Goal: Transaction & Acquisition: Purchase product/service

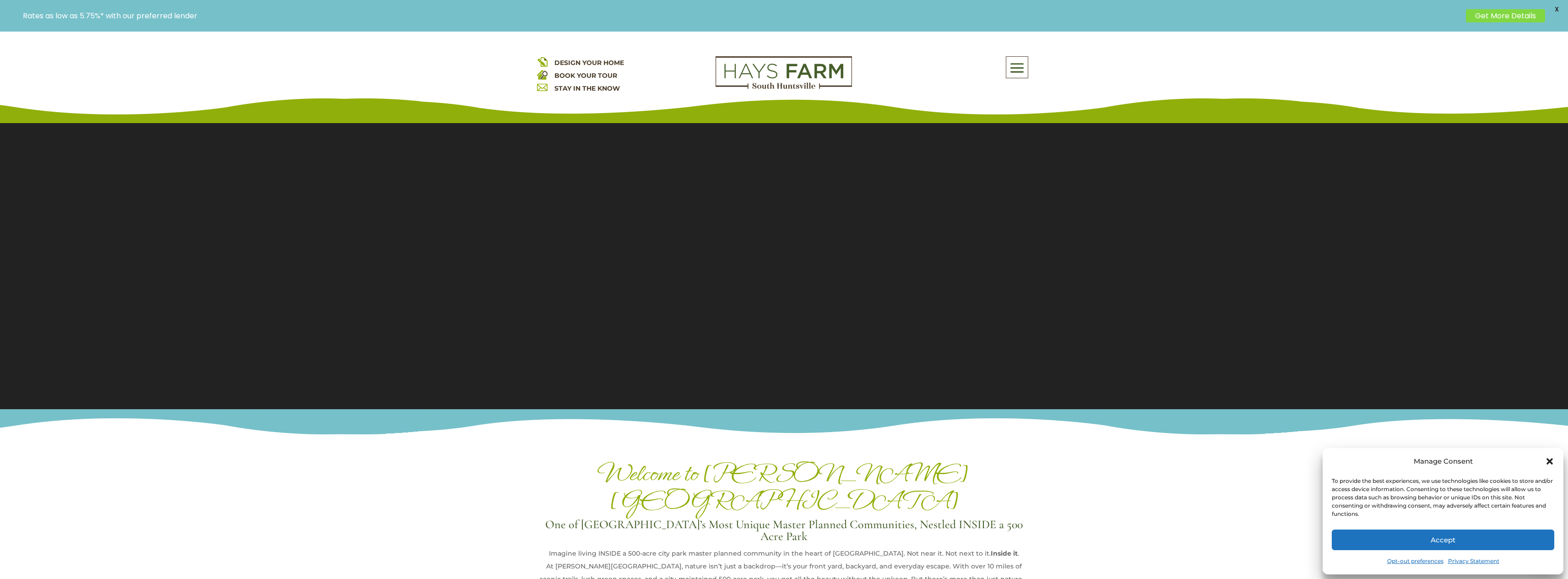
click at [1514, 537] on button "Accept" at bounding box center [1443, 540] width 223 height 20
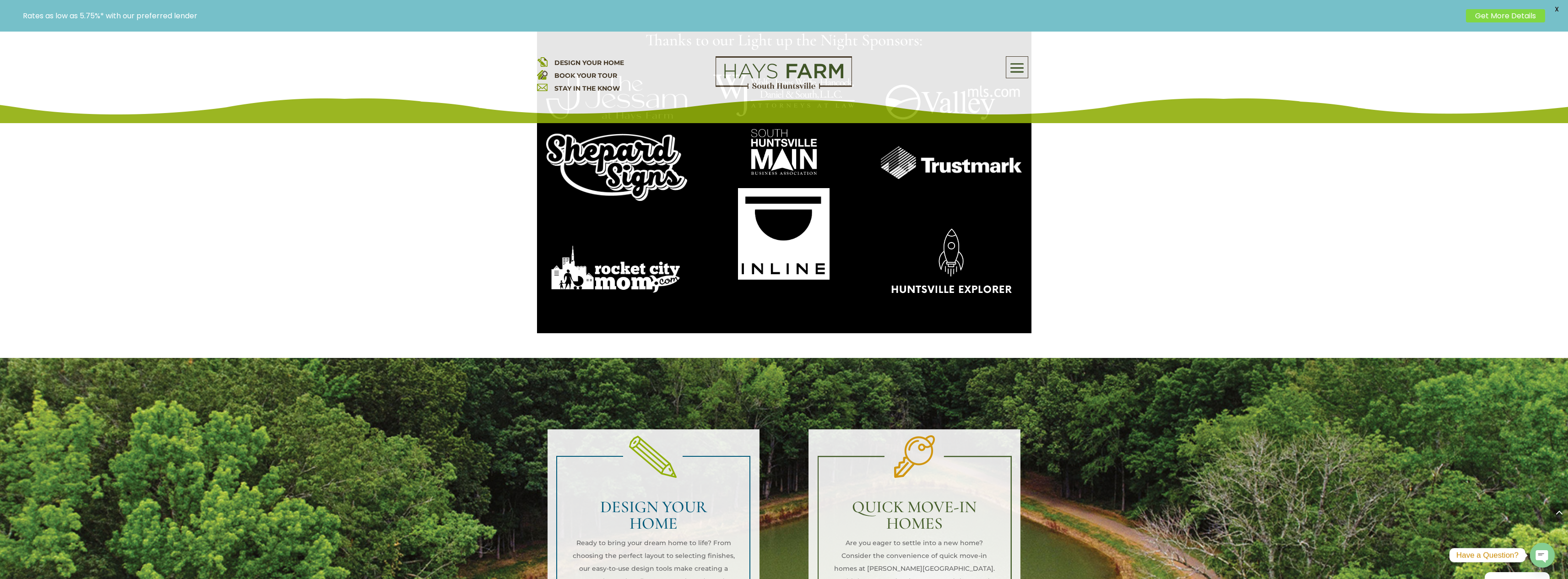
scroll to position [824, 0]
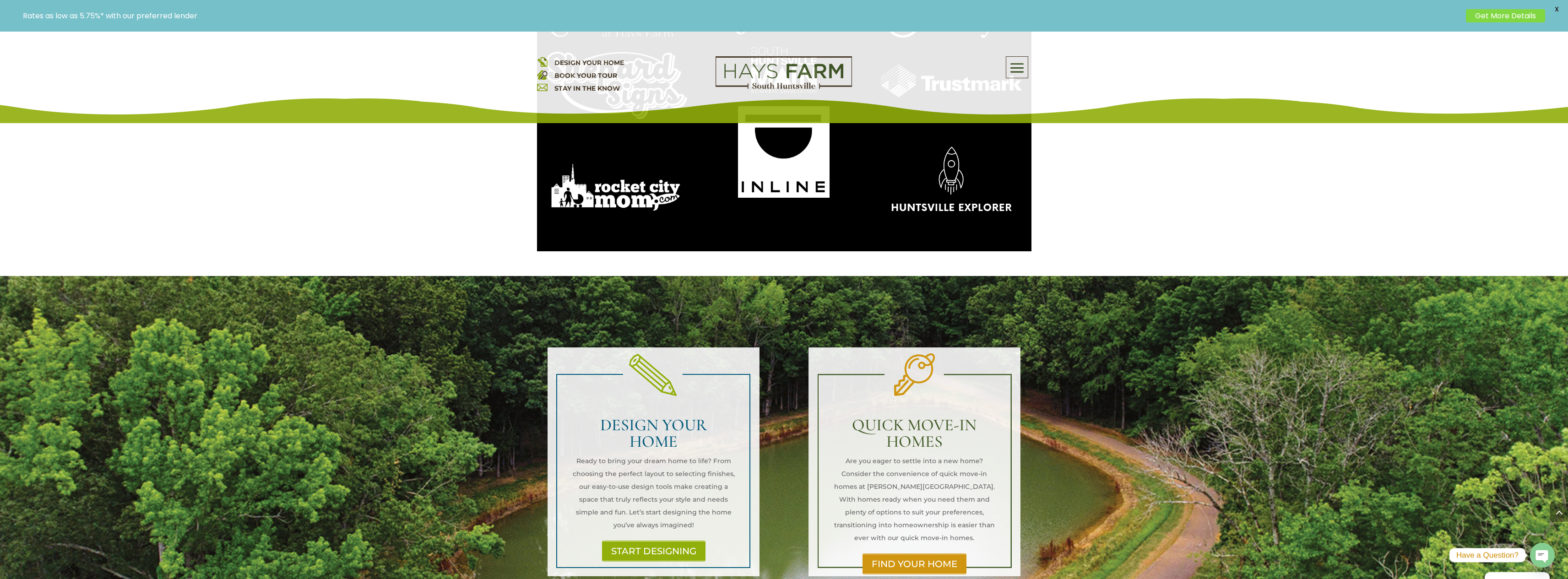
click at [924, 417] on h2 "QUICK MOVE-IN HOMES" at bounding box center [914, 436] width 163 height 38
click at [922, 554] on link "FIND YOUR HOME" at bounding box center [914, 564] width 110 height 21
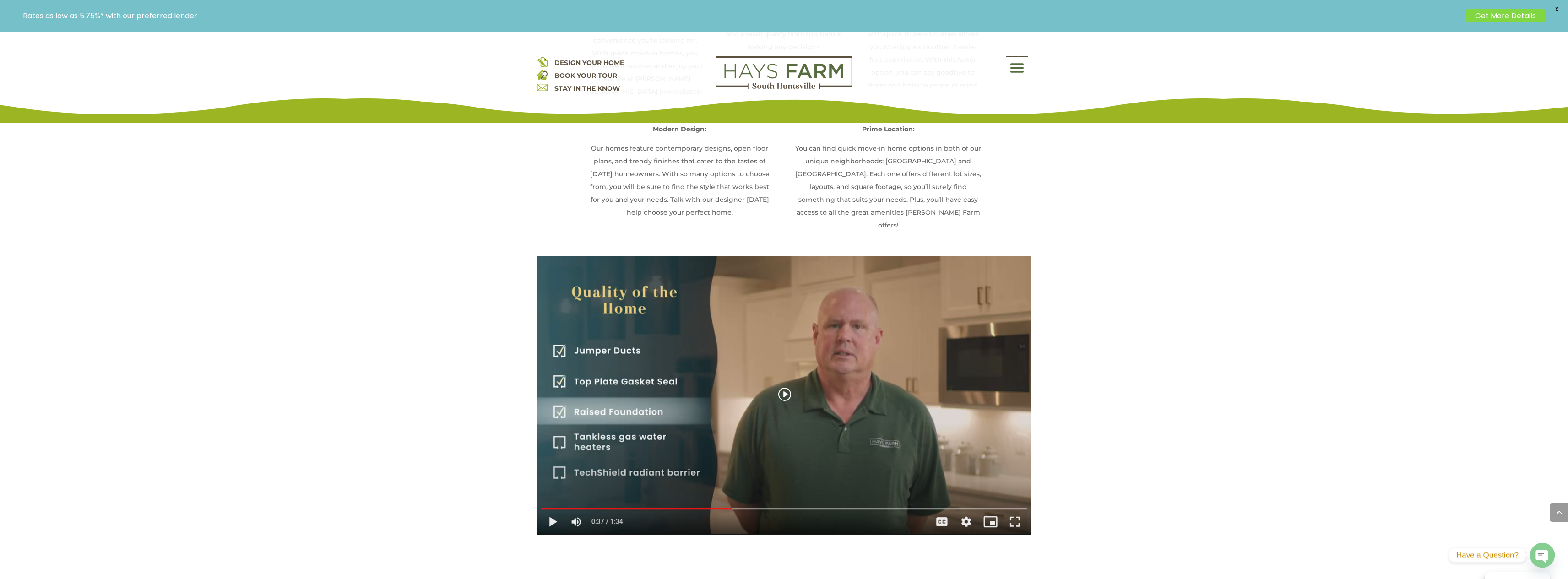
scroll to position [1236, 0]
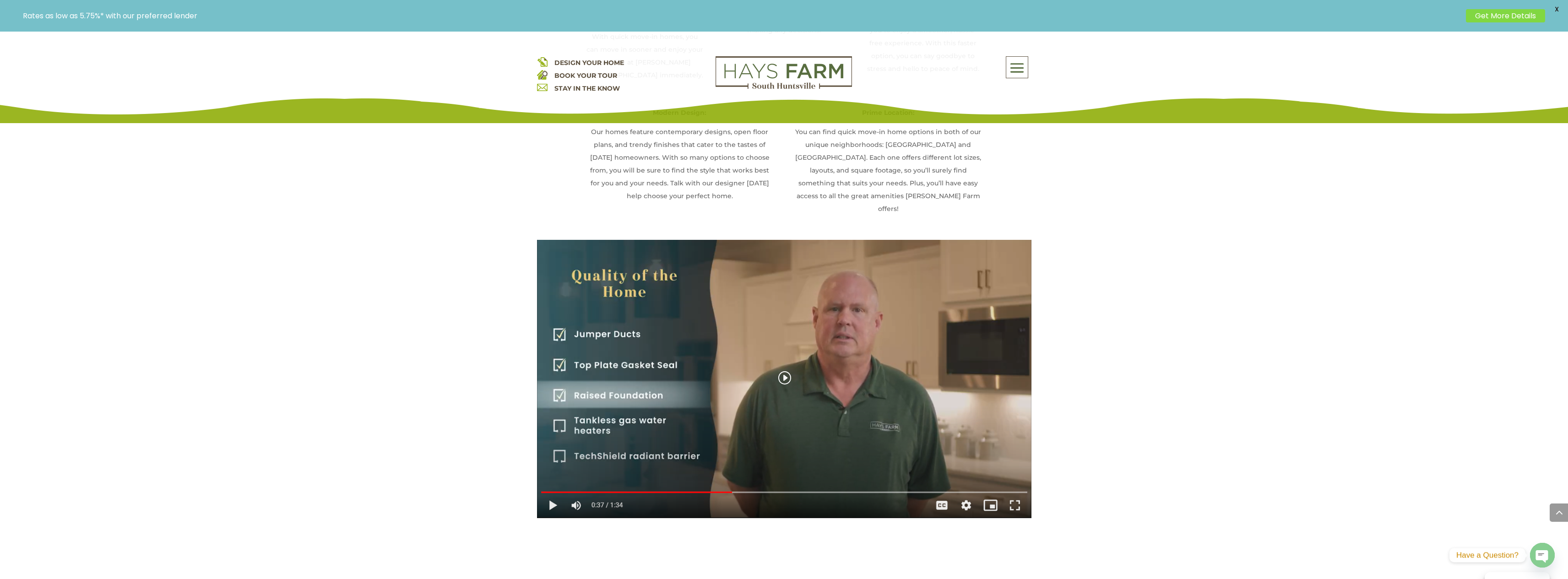
click at [549, 484] on div "The Quality of the Home" at bounding box center [784, 379] width 494 height 279
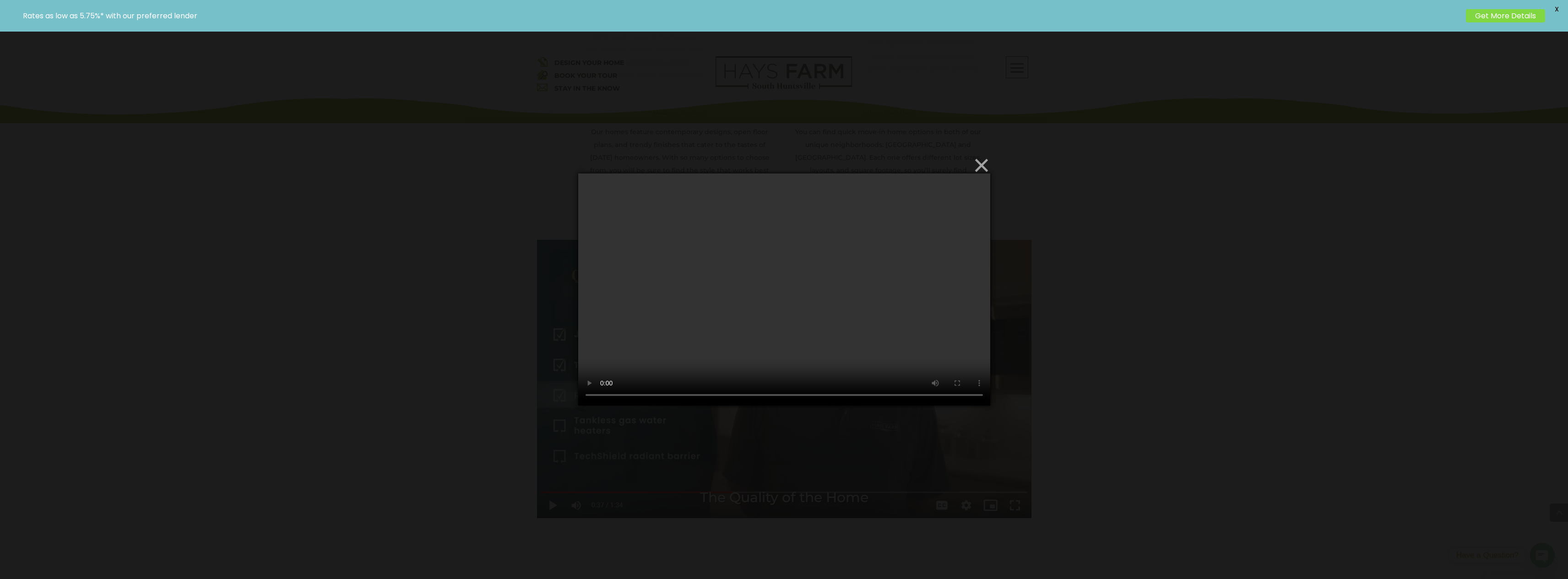
click at [984, 163] on button "×" at bounding box center [787, 165] width 412 height 20
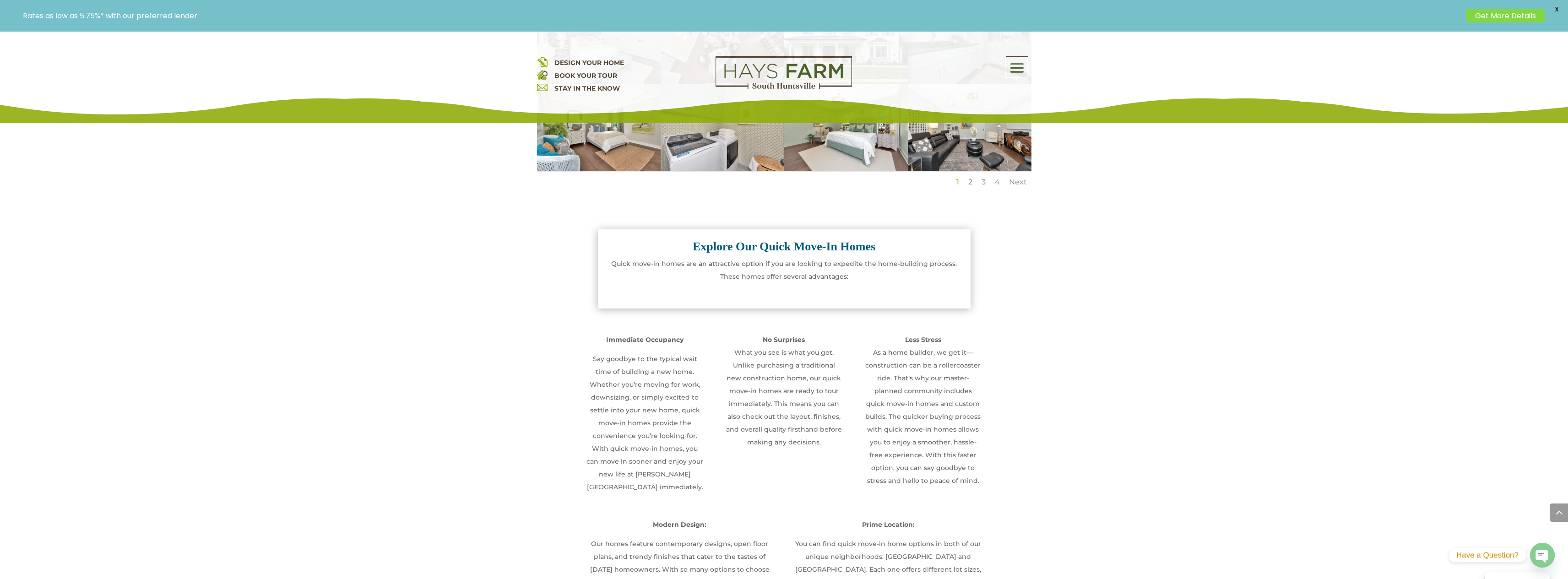
scroll to position [779, 0]
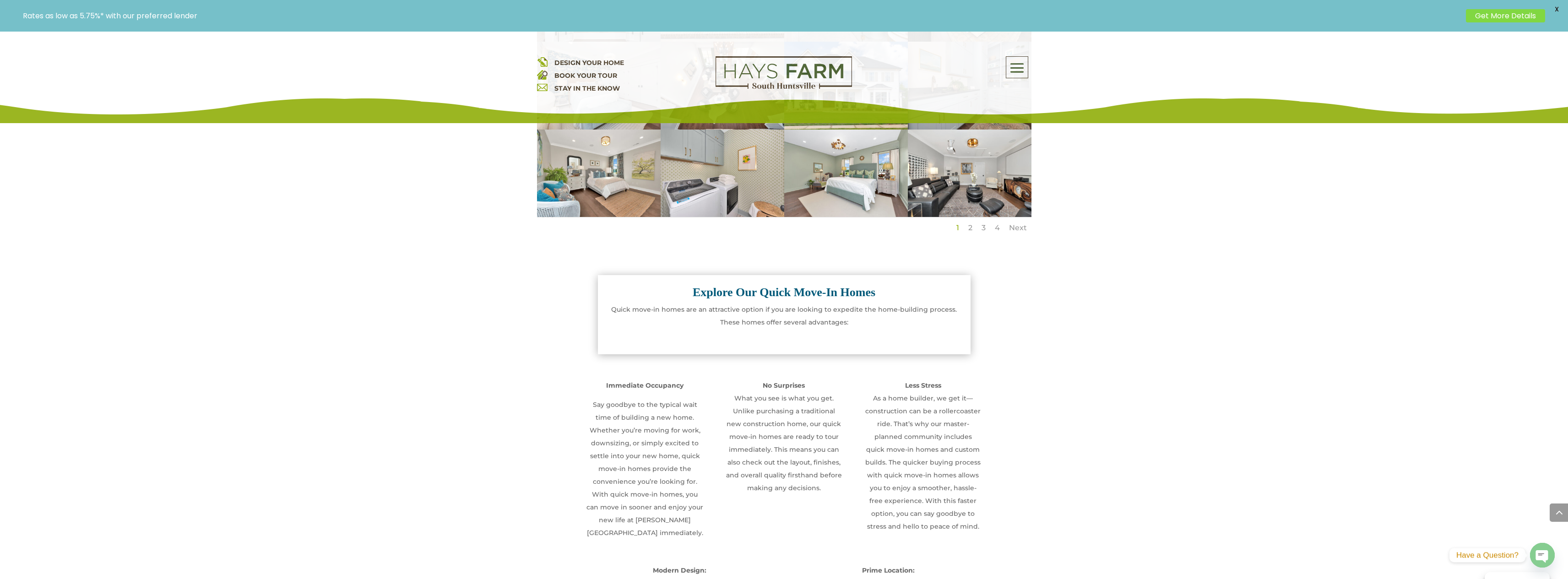
click at [766, 295] on strong "Explore Our Quick Move-In Homes" at bounding box center [784, 292] width 183 height 13
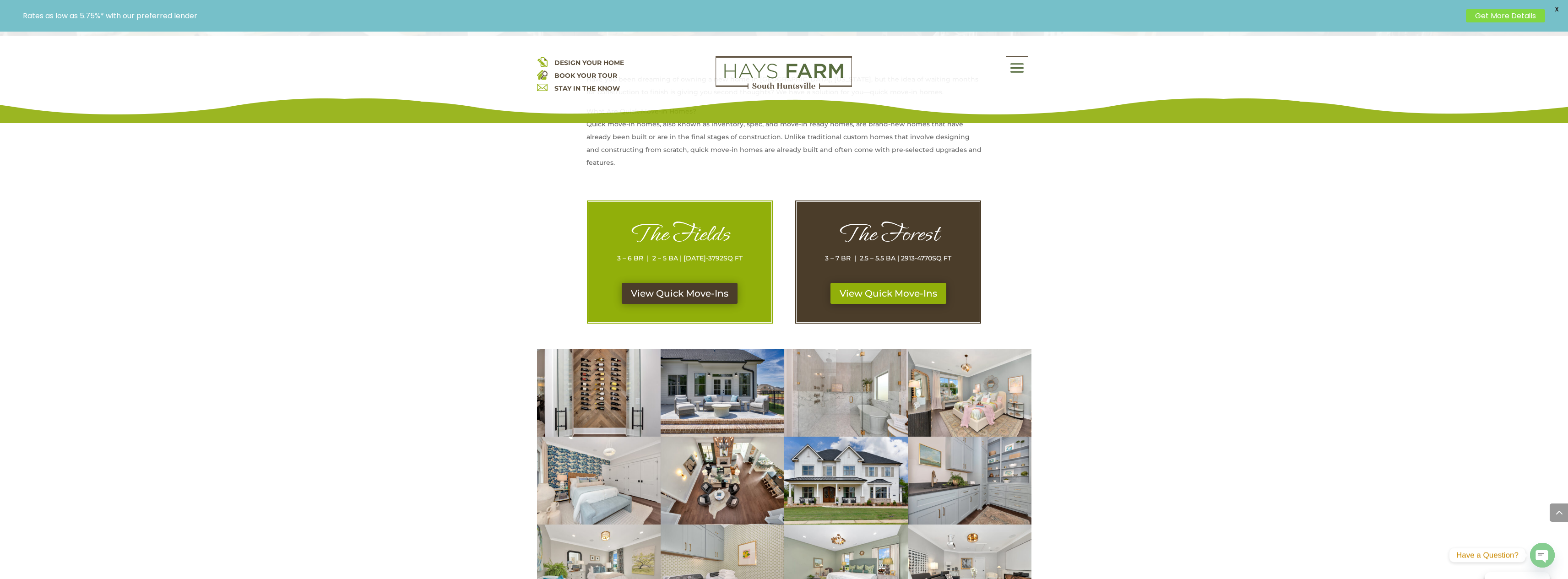
scroll to position [366, 0]
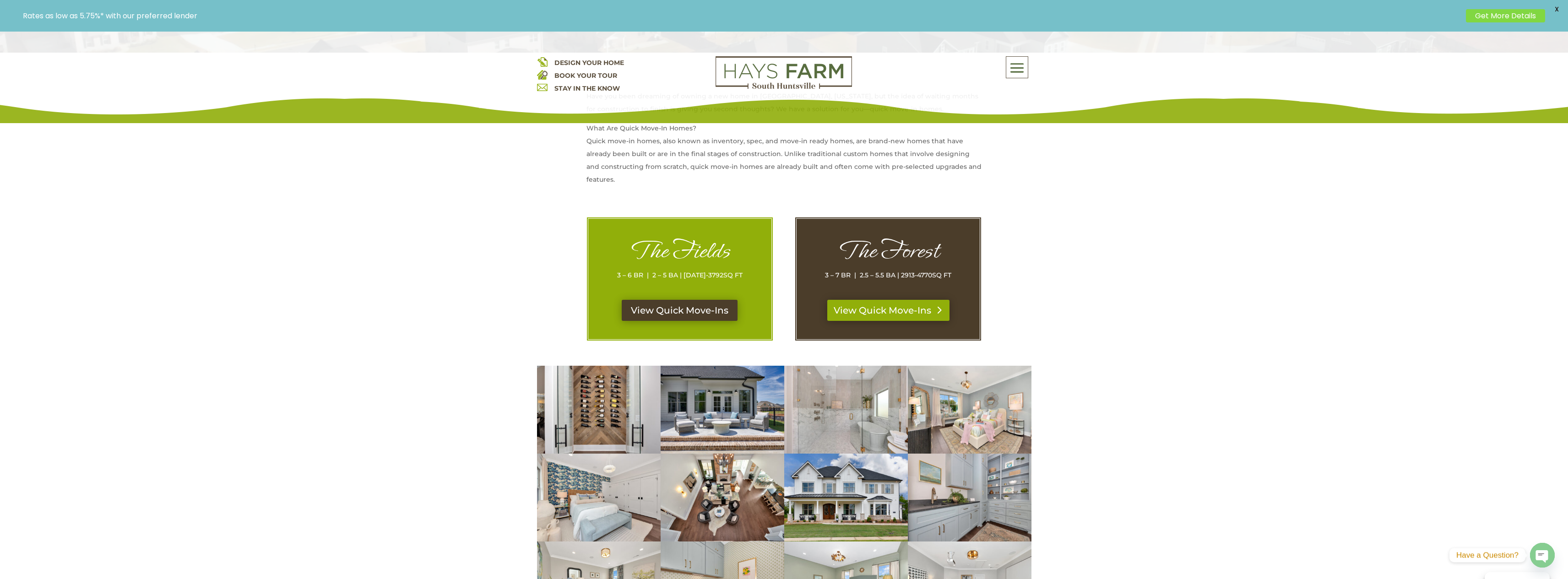
click at [880, 308] on link "View Quick Move-Ins" at bounding box center [888, 310] width 122 height 21
